Goal: Use online tool/utility: Utilize a website feature to perform a specific function

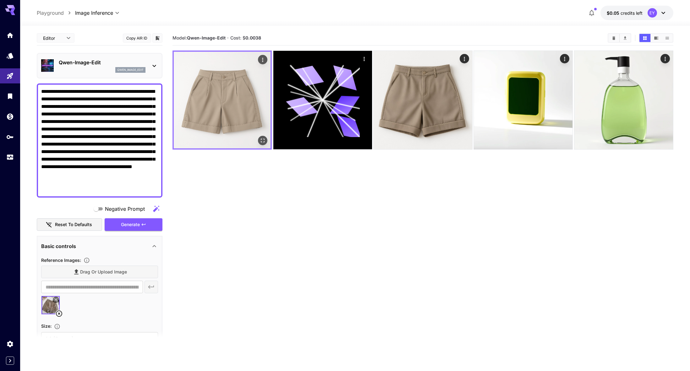
click at [238, 109] on img at bounding box center [222, 100] width 97 height 97
click at [235, 85] on img at bounding box center [222, 100] width 97 height 97
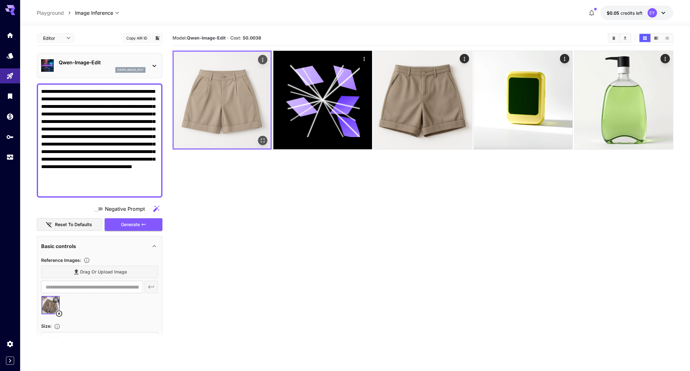
click at [264, 140] on icon "Open in fullscreen" at bounding box center [263, 141] width 4 height 4
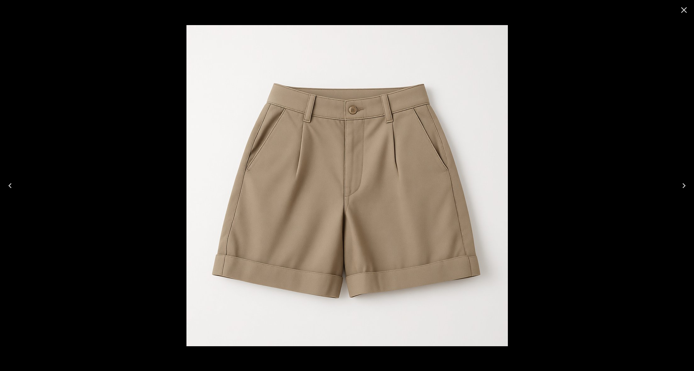
click at [80, 157] on div at bounding box center [347, 185] width 694 height 371
click at [97, 175] on div at bounding box center [347, 185] width 694 height 371
click at [680, 13] on icon "Close" at bounding box center [684, 10] width 10 height 10
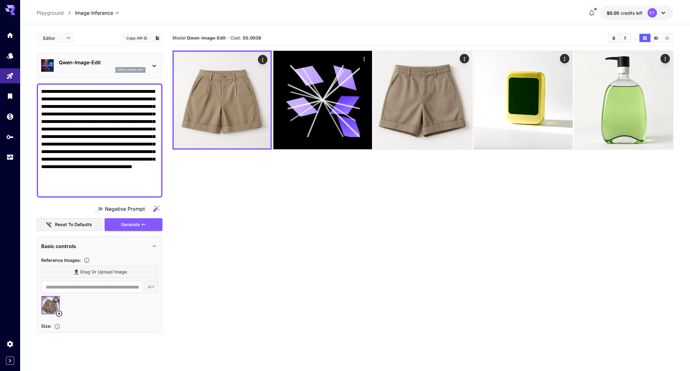
click at [640, 14] on span "credits left" at bounding box center [631, 12] width 22 height 5
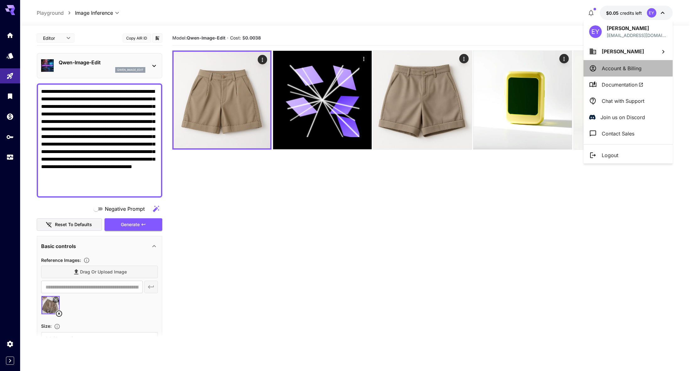
click at [623, 68] on p "Account & Billing" at bounding box center [622, 69] width 40 height 8
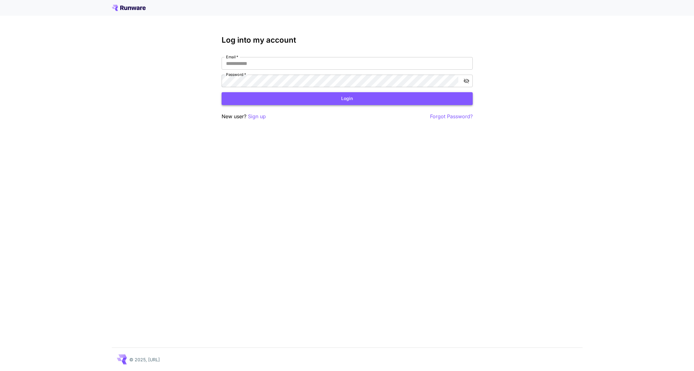
type input "**********"
click at [331, 94] on button "Login" at bounding box center [347, 98] width 251 height 13
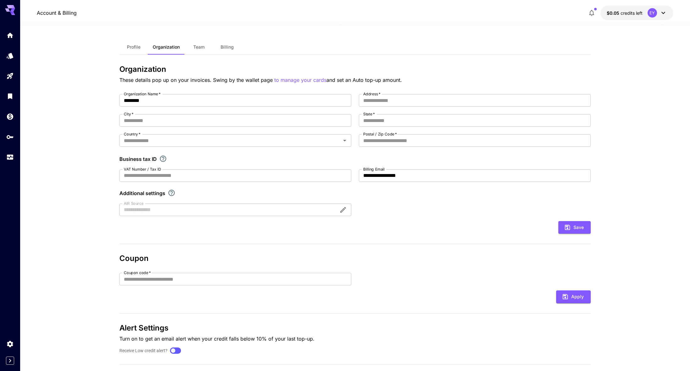
scroll to position [12, 0]
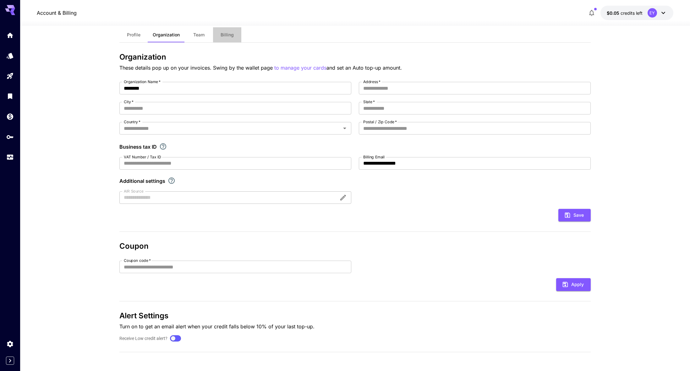
click at [230, 37] on span "Billing" at bounding box center [226, 35] width 13 height 6
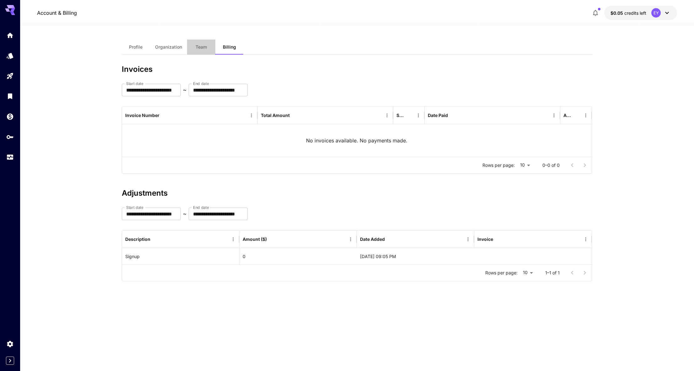
click at [199, 46] on span "Team" at bounding box center [201, 47] width 11 height 6
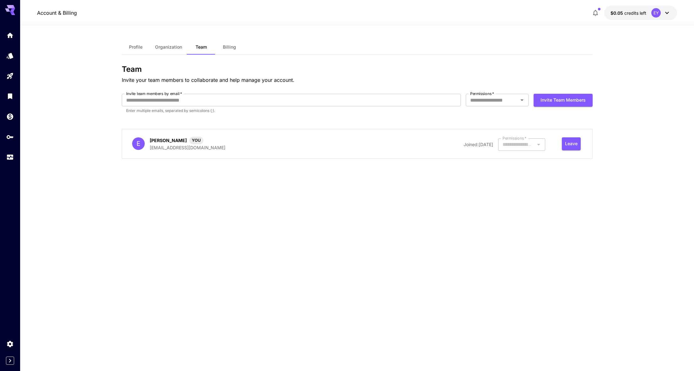
click at [135, 49] on span "Profile" at bounding box center [136, 47] width 14 height 6
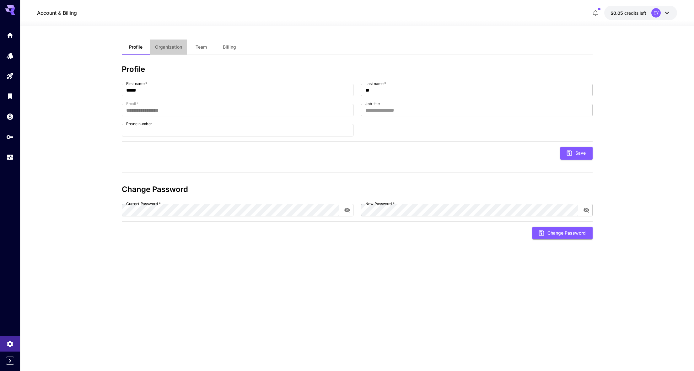
click at [178, 47] on span "Organization" at bounding box center [168, 47] width 27 height 6
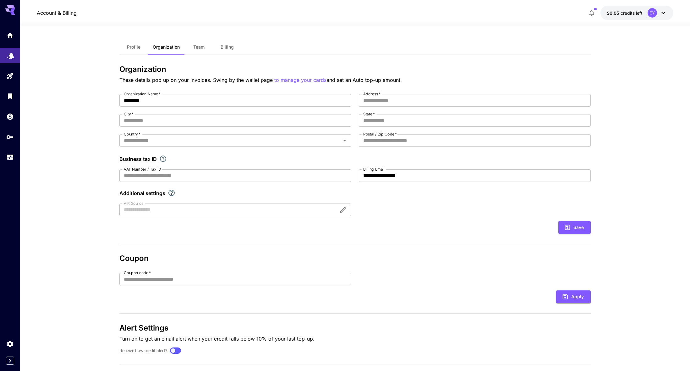
click at [13, 60] on link at bounding box center [10, 55] width 20 height 15
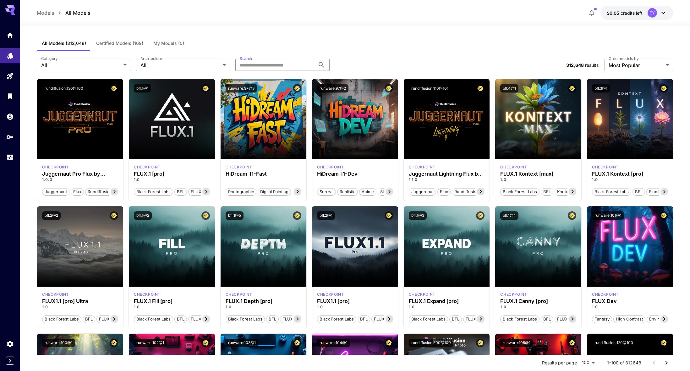
click at [284, 60] on input "Search" at bounding box center [275, 65] width 80 height 13
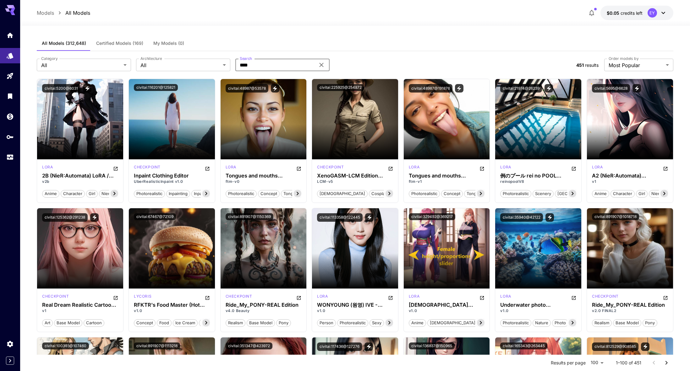
paste input "**********"
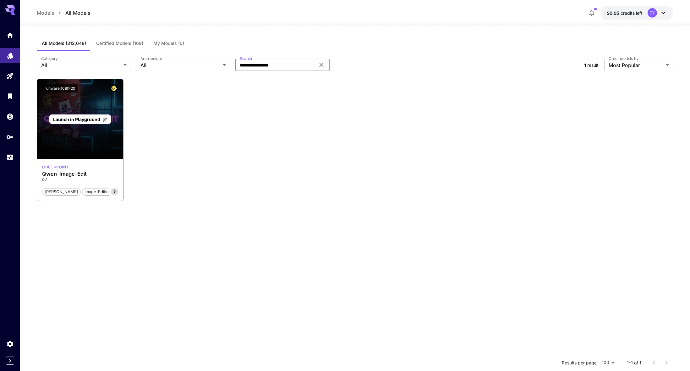
type input "**********"
click at [104, 151] on div "Launch in Playground" at bounding box center [80, 119] width 86 height 80
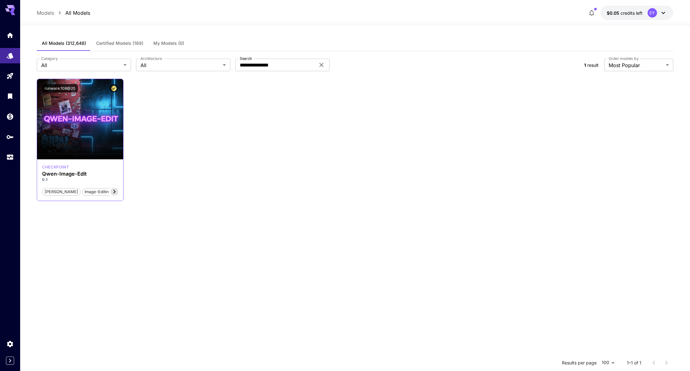
click at [117, 192] on icon at bounding box center [115, 192] width 8 height 8
click at [117, 192] on span "semantic-edits" at bounding box center [122, 192] width 33 height 6
click at [116, 192] on span "semantic-edits" at bounding box center [122, 192] width 33 height 6
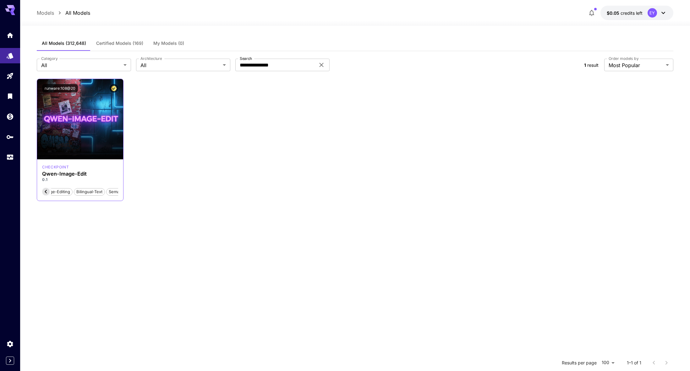
click at [118, 172] on div "checkpoint [PERSON_NAME]-Image-Edit 0.1 [PERSON_NAME] image-editing bilingual-t…" at bounding box center [80, 180] width 86 height 41
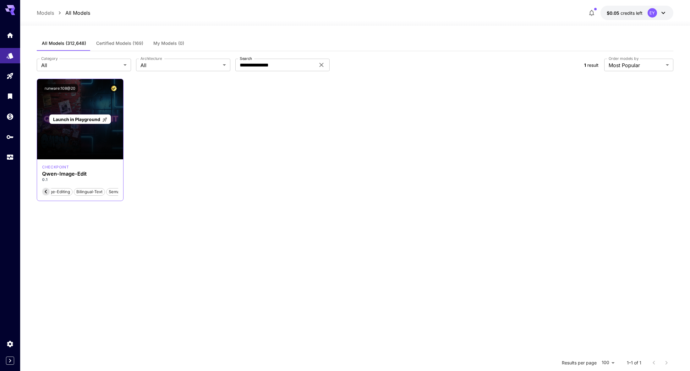
click at [72, 109] on div "Launch in Playground" at bounding box center [80, 119] width 86 height 80
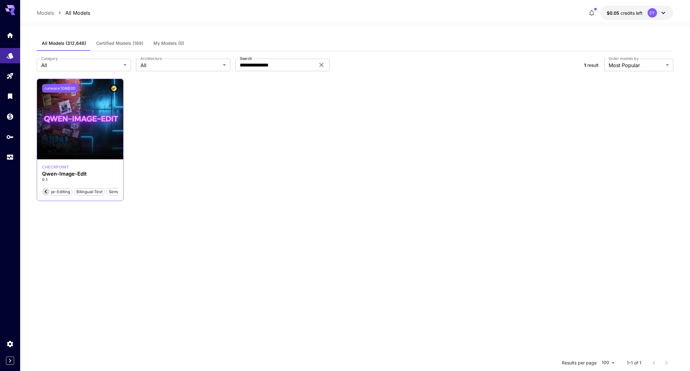
click at [64, 89] on button "runware:108@20" at bounding box center [60, 88] width 36 height 8
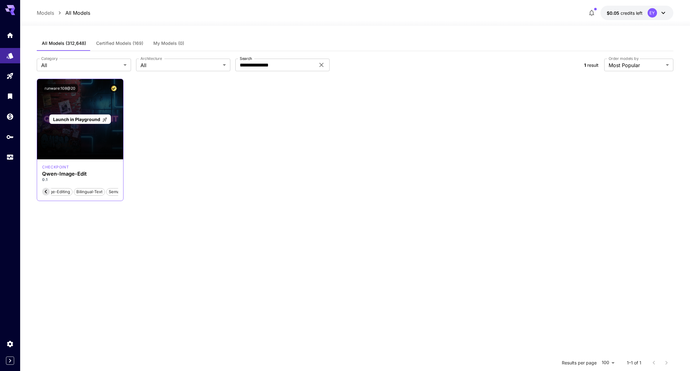
click at [79, 120] on span "Launch in Playground" at bounding box center [76, 119] width 47 height 5
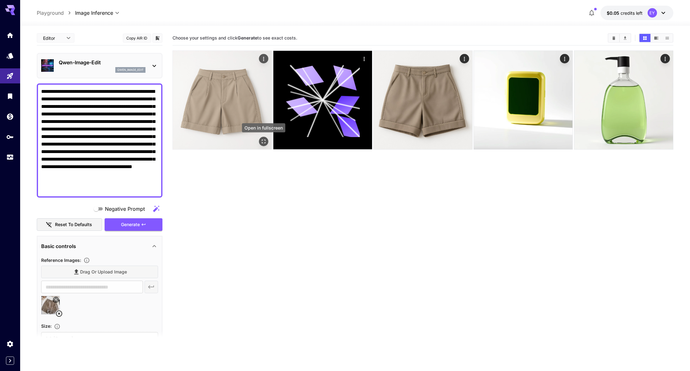
click at [261, 143] on icon "Open in fullscreen" at bounding box center [263, 141] width 6 height 6
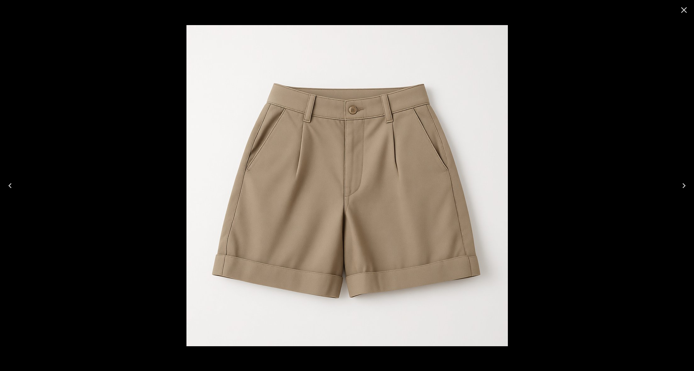
click at [139, 155] on div at bounding box center [347, 185] width 694 height 371
click at [170, 155] on div at bounding box center [347, 185] width 694 height 371
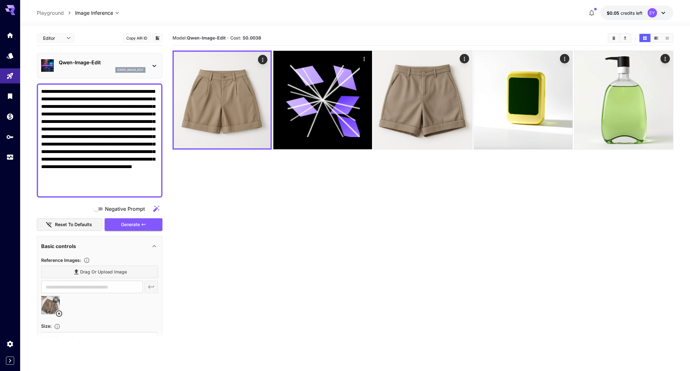
click at [59, 314] on icon at bounding box center [59, 314] width 6 height 6
click at [93, 287] on input "text" at bounding box center [91, 287] width 101 height 13
type input "**********"
click at [133, 226] on span "Generate" at bounding box center [130, 225] width 19 height 8
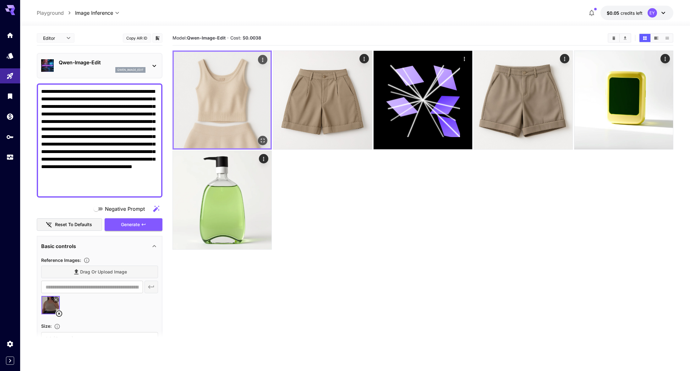
click at [220, 99] on img at bounding box center [222, 100] width 97 height 97
click at [262, 143] on icon "Open in fullscreen" at bounding box center [262, 141] width 6 height 6
